Goal: Task Accomplishment & Management: Manage account settings

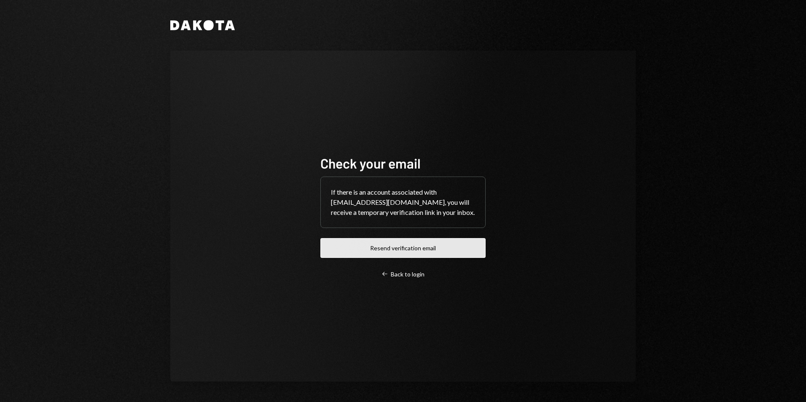
click at [410, 250] on button "Resend verification email" at bounding box center [402, 248] width 165 height 20
click at [316, 253] on div "Check your email If there is an account associated with [EMAIL_ADDRESS][DOMAIN_…" at bounding box center [402, 216] width 185 height 191
click at [306, 289] on div "Check your email If there is an account associated with [EMAIL_ADDRESS][DOMAIN_…" at bounding box center [402, 216] width 465 height 331
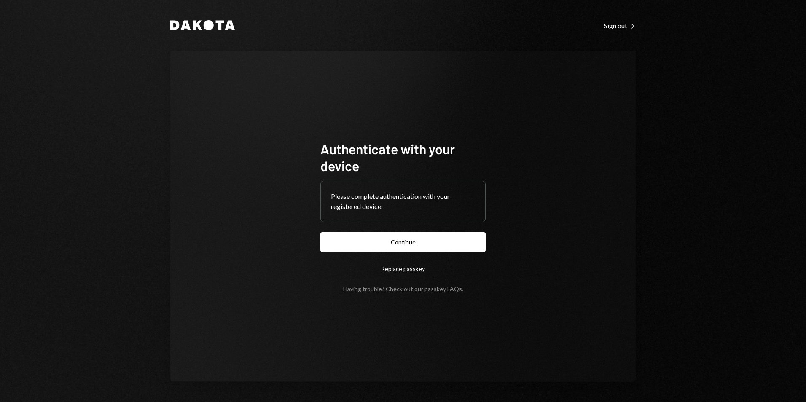
drag, startPoint x: 403, startPoint y: 246, endPoint x: 397, endPoint y: 240, distance: 8.7
click at [403, 247] on button "Continue" at bounding box center [402, 242] width 165 height 20
